Goal: Find specific page/section: Find specific page/section

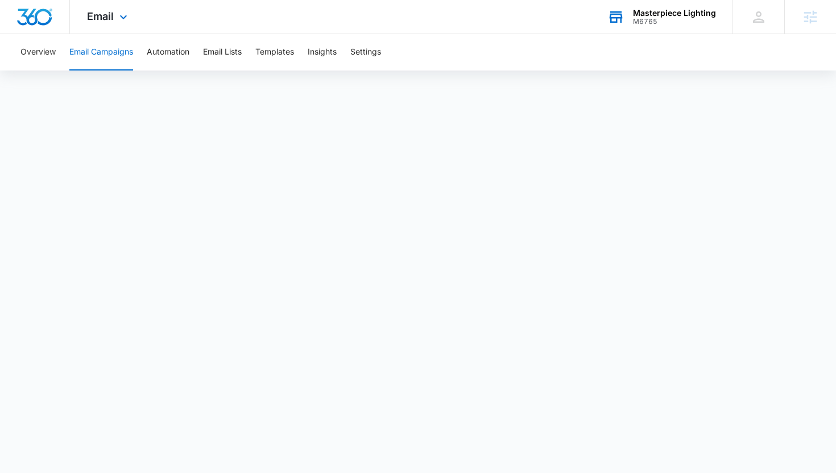
click at [662, 23] on div "M6765" at bounding box center [674, 22] width 83 height 8
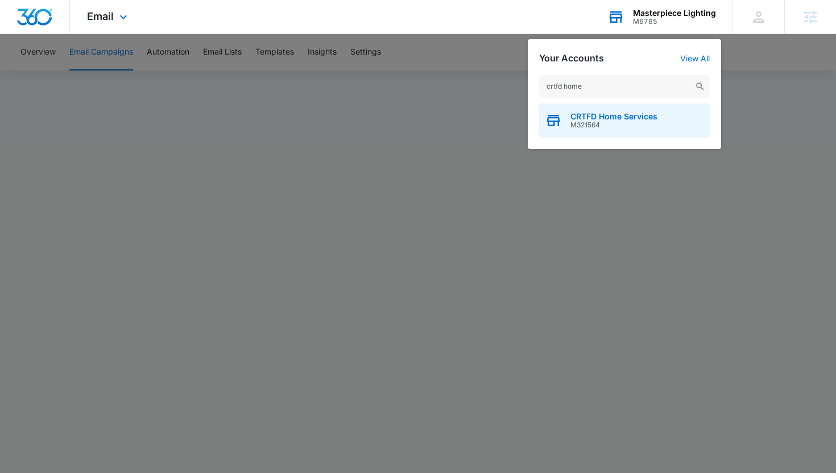
type input "crtfd home"
click at [598, 119] on span "CRTFD Home Services" at bounding box center [613, 116] width 87 height 9
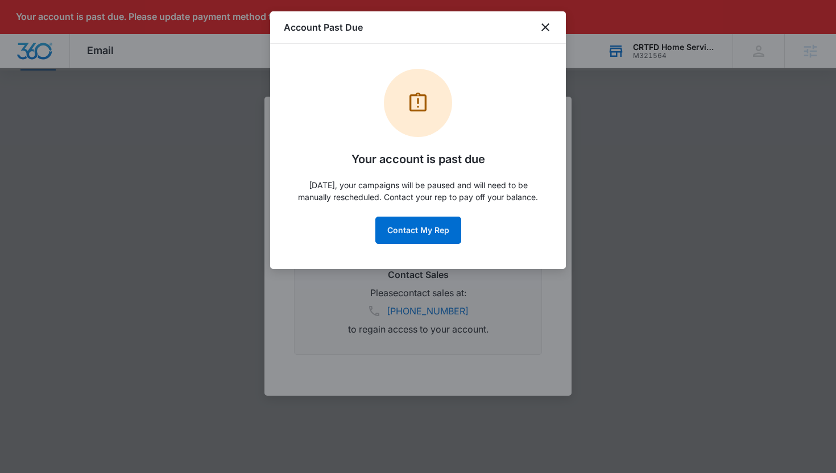
click at [554, 23] on div "Account Past Due" at bounding box center [418, 27] width 296 height 32
click at [541, 23] on icon "close" at bounding box center [545, 27] width 14 height 14
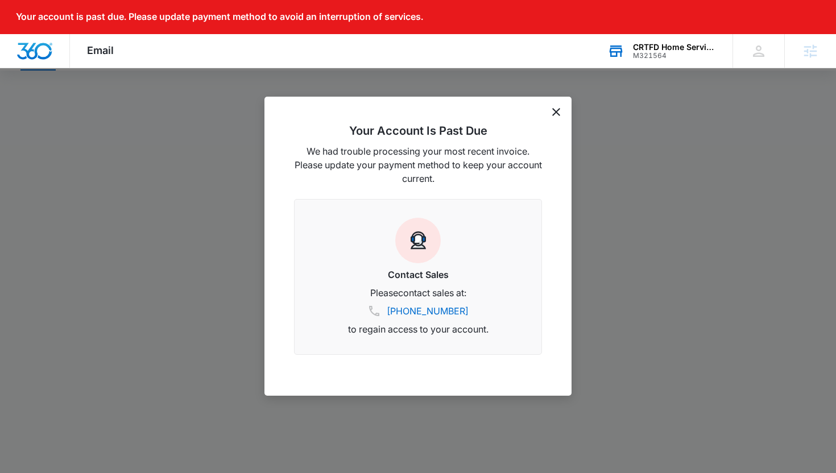
click at [550, 114] on div "Your Account Is Past Due We had trouble processing your most recent invoice. Pl…" at bounding box center [417, 246] width 307 height 299
click at [552, 113] on icon "dismiss this dialog" at bounding box center [556, 112] width 8 height 8
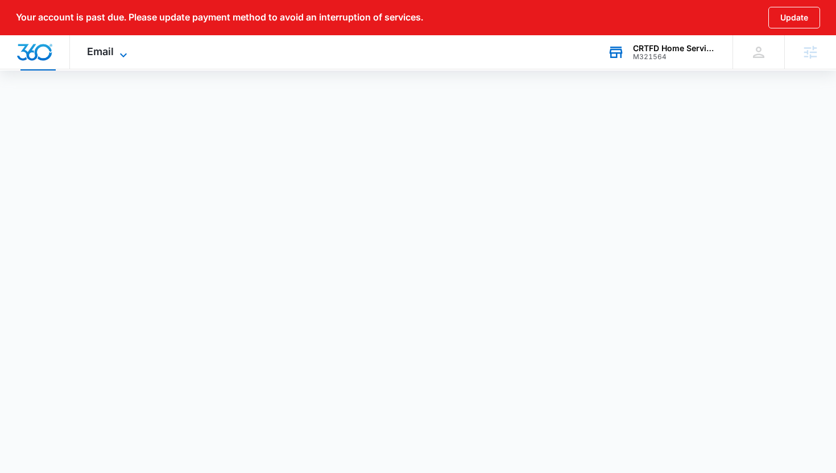
click at [110, 55] on span "Email" at bounding box center [100, 51] width 27 height 12
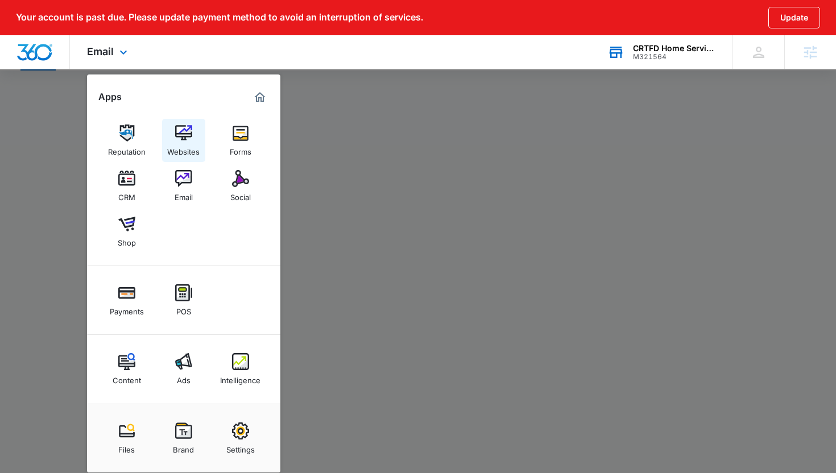
click at [187, 139] on img at bounding box center [183, 133] width 17 height 17
